Goal: Check status

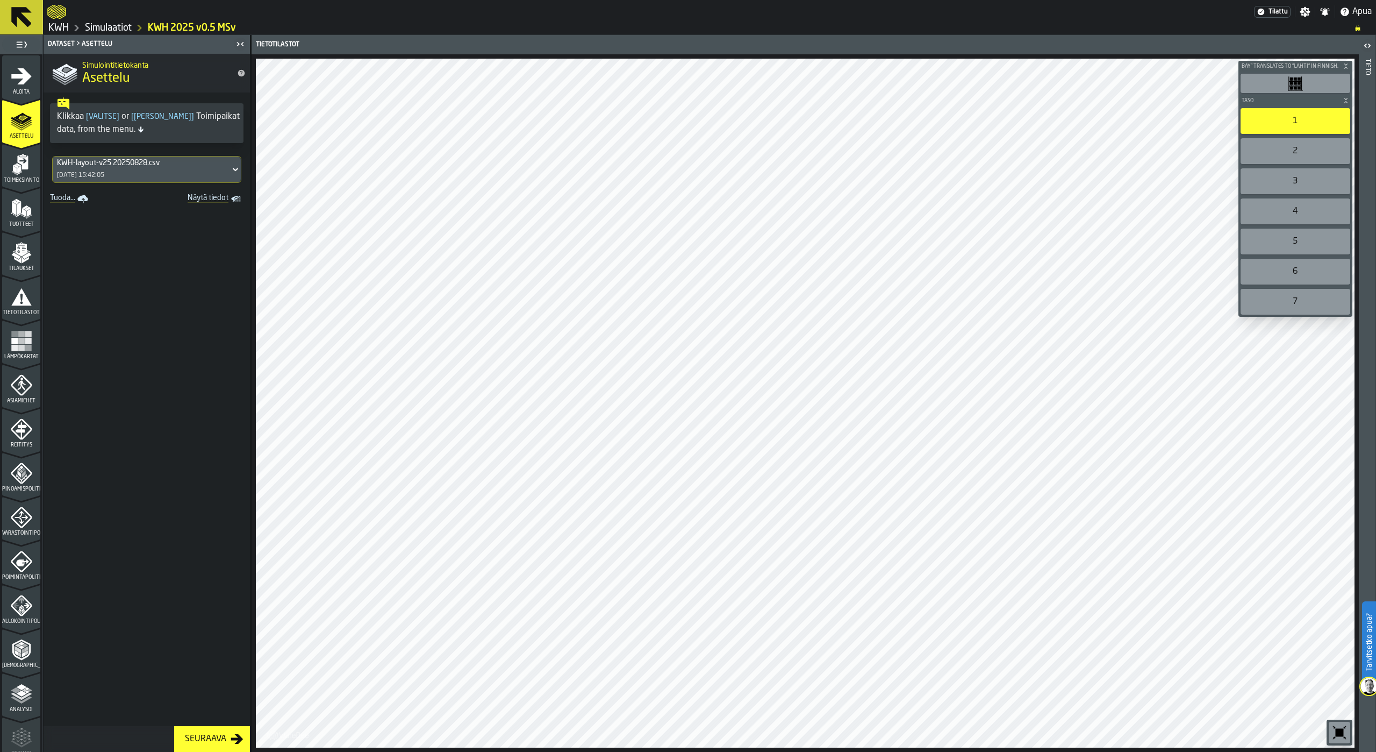
click at [1187, 127] on div "Tietotilastot Bay" translates to "lahti" in Finnish. Taso 1 2 3 4 5 6 7 M A K I…" at bounding box center [805, 393] width 1108 height 717
click at [30, 32] on button at bounding box center [21, 17] width 43 height 34
click at [1310, 10] on icon "button-toggle-Asetukset" at bounding box center [1305, 11] width 11 height 11
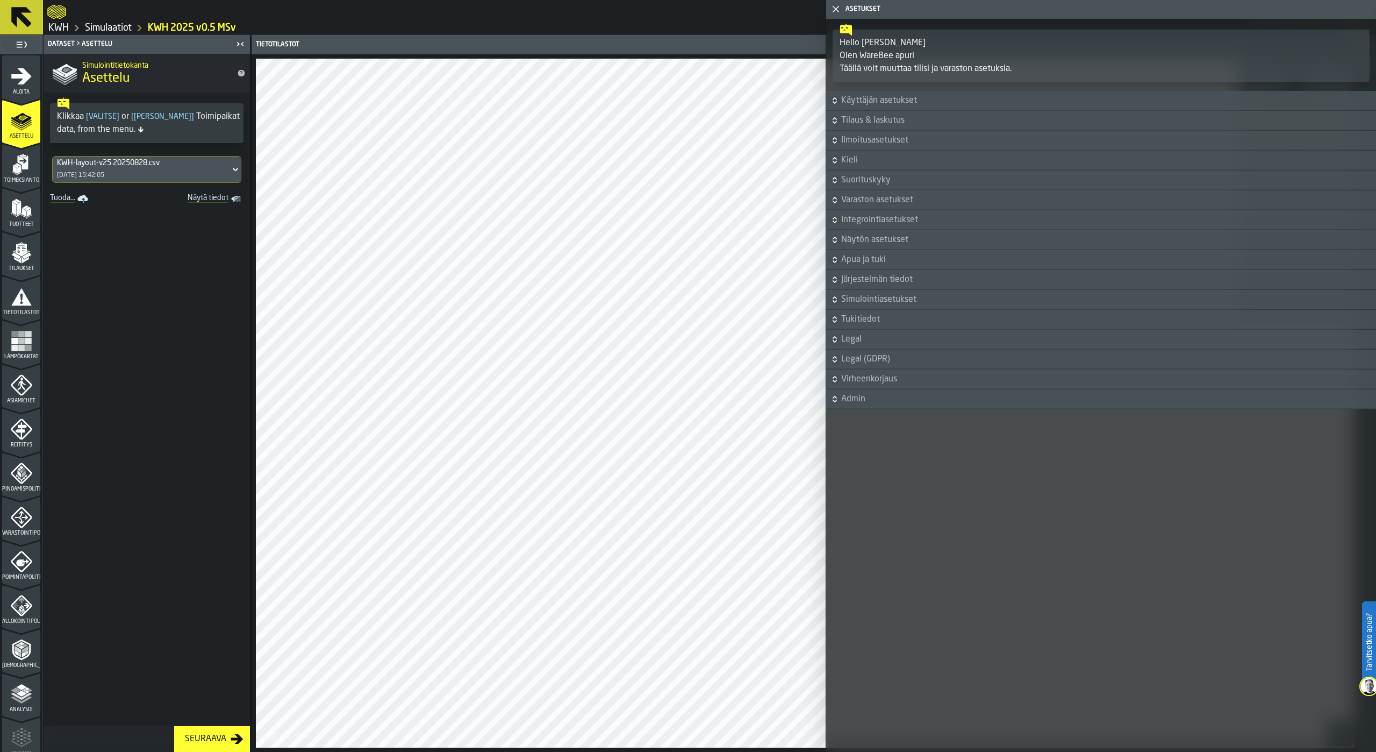
click at [782, 13] on div at bounding box center [650, 11] width 1207 height 19
click at [22, 24] on icon at bounding box center [22, 17] width 26 height 26
click at [838, 9] on icon "button-toggle-Sulje minut" at bounding box center [835, 9] width 13 height 13
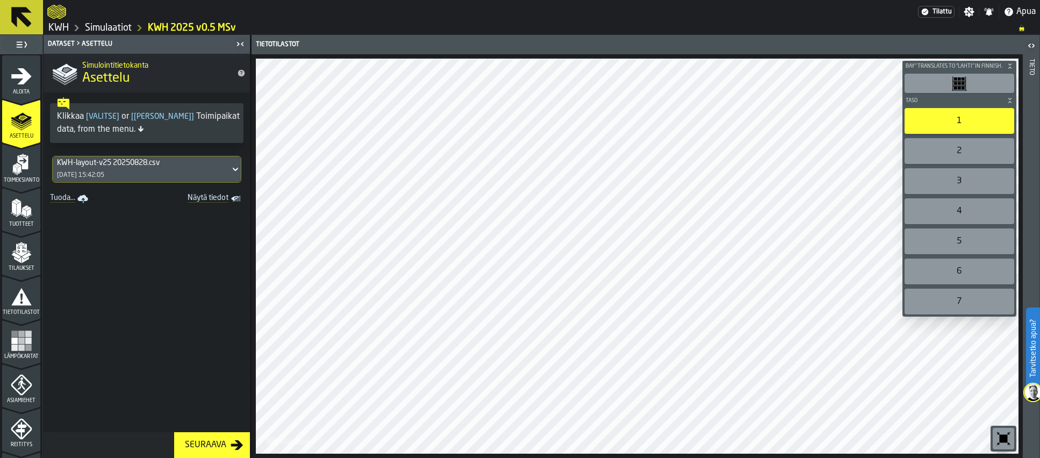
click at [20, 17] on icon at bounding box center [21, 17] width 20 height 20
click at [26, 19] on icon at bounding box center [21, 17] width 20 height 20
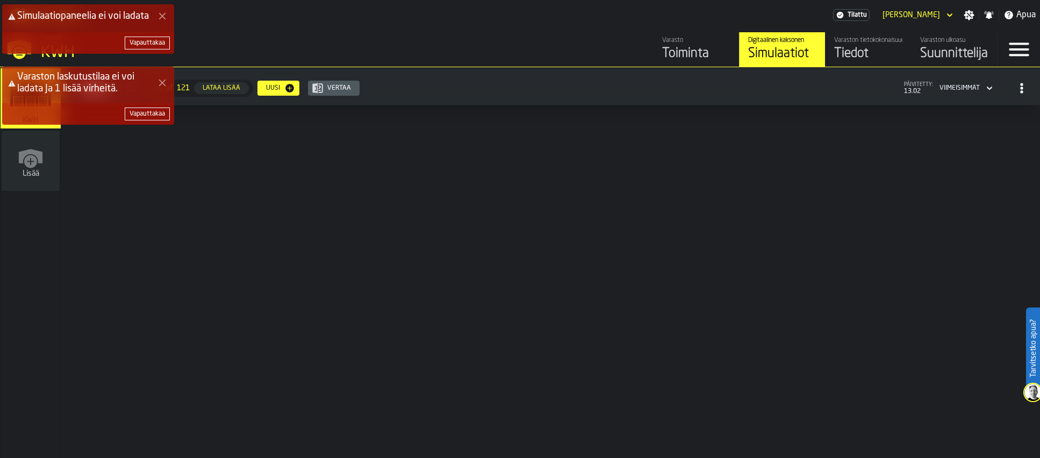
click at [949, 16] on div "Simulaatiopaneelia ei voi ladata Vapauttakaa Varaston laskutustilaa ei voi lada…" at bounding box center [522, 68] width 1040 height 133
click at [946, 16] on div "Simulaatiopaneelia ei voi ladata Vapauttakaa Varaston laskutustilaa ei voi lada…" at bounding box center [522, 68] width 1040 height 133
click at [949, 13] on div "Simulaatiopaneelia ei voi ladata Vapauttakaa Varaston laskutustilaa ei voi lada…" at bounding box center [522, 68] width 1040 height 133
